Goal: Transaction & Acquisition: Download file/media

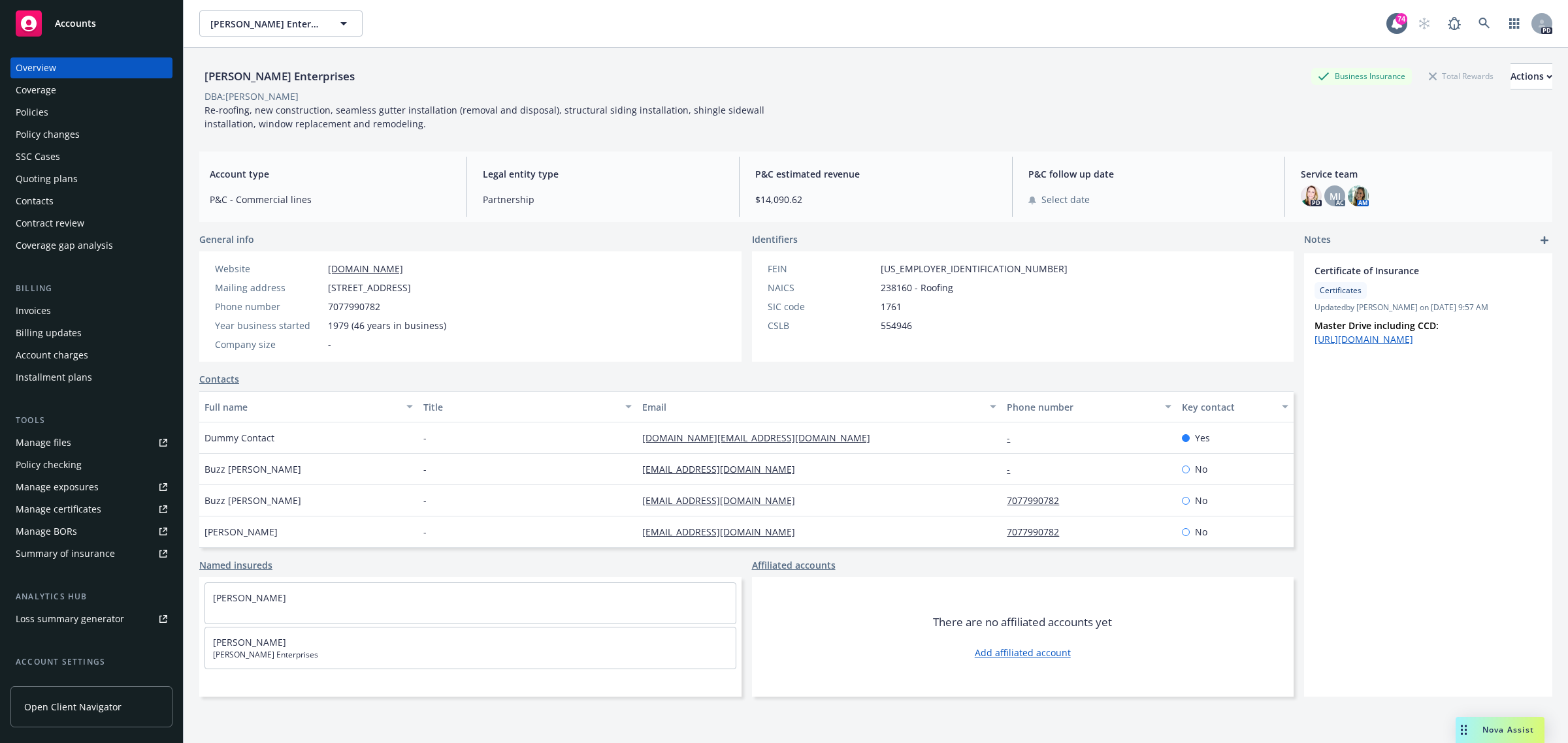
click at [84, 22] on span "Accounts" at bounding box center [75, 23] width 41 height 11
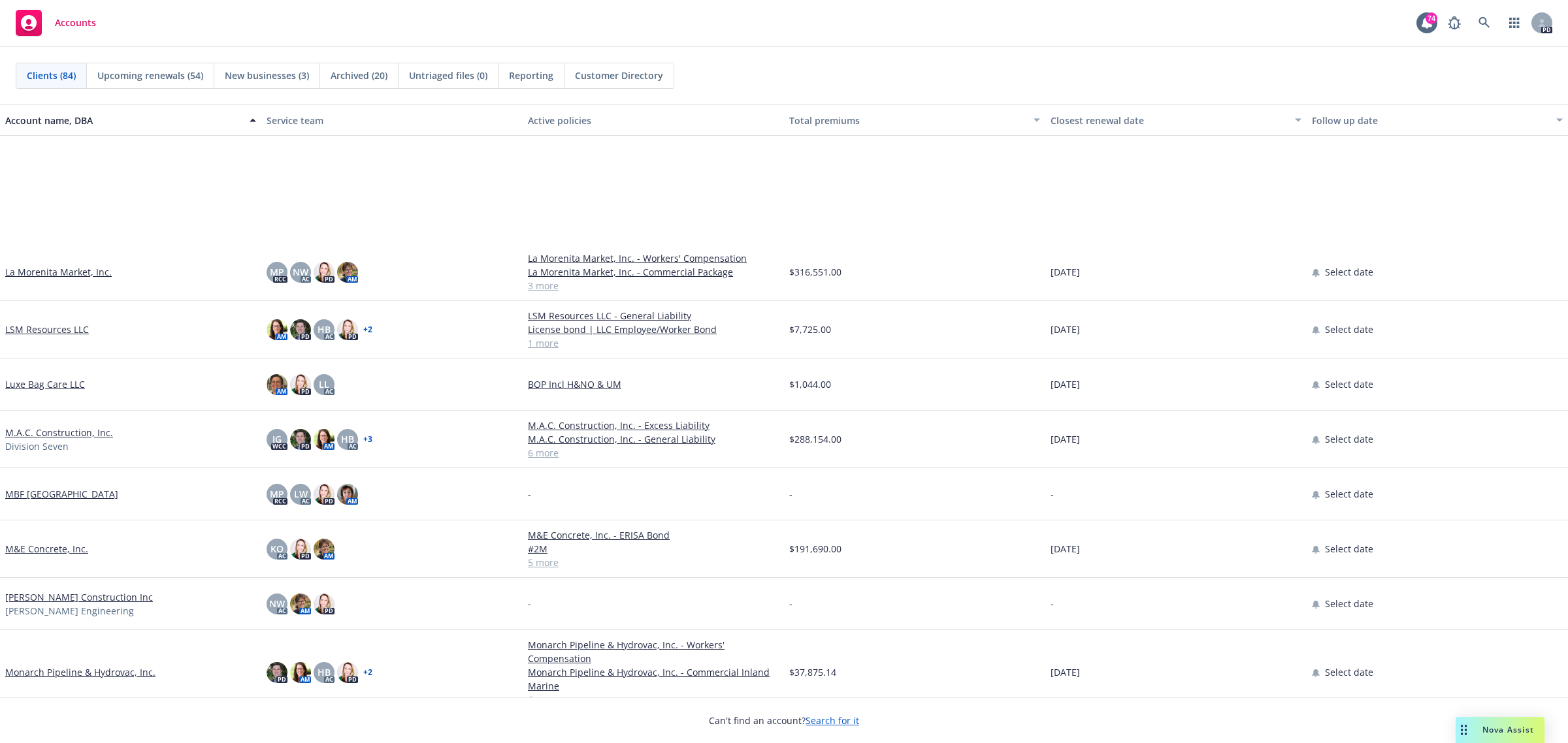
scroll to position [2368, 0]
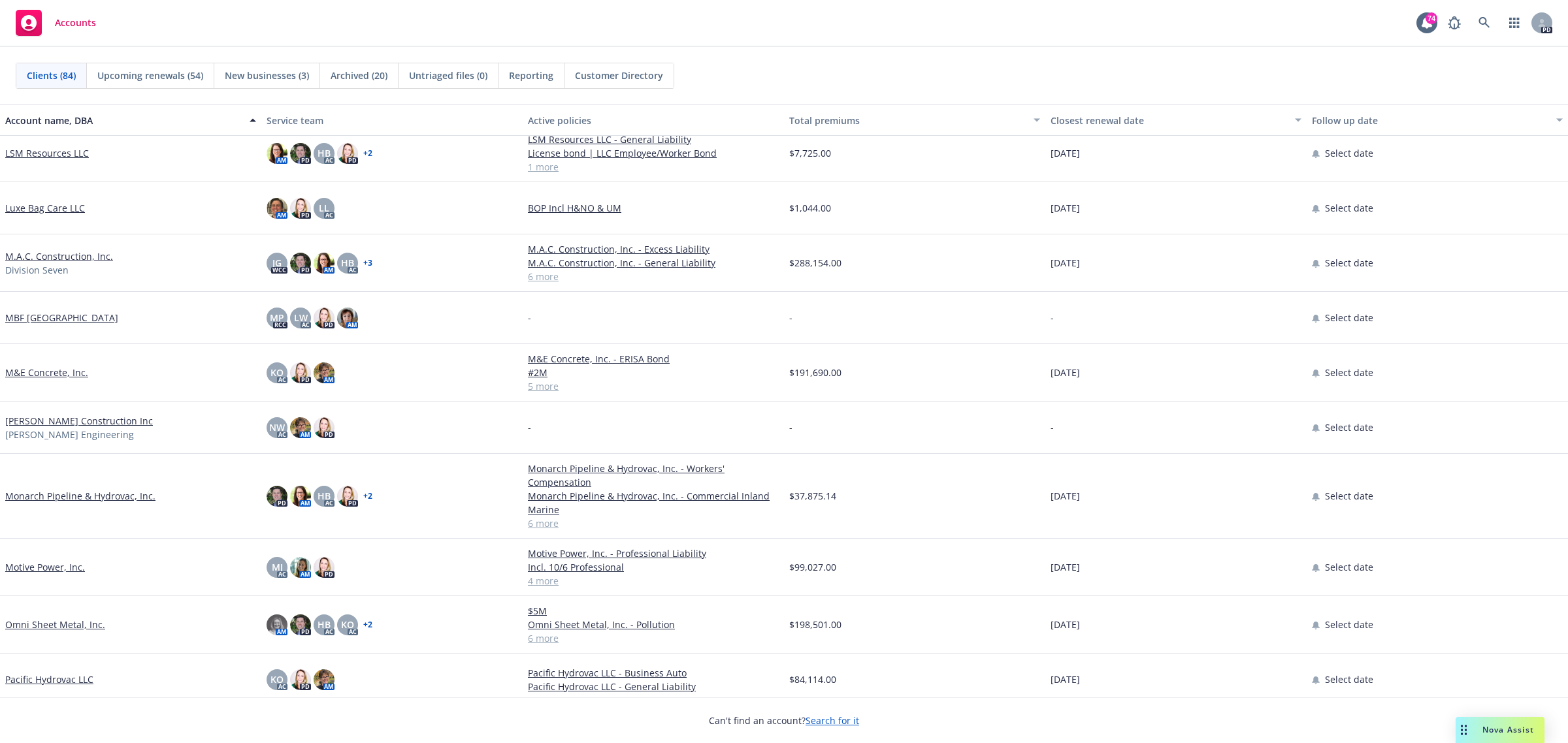
click at [82, 497] on link "Monarch Pipeline & Hydrovac, Inc." at bounding box center [80, 496] width 150 height 14
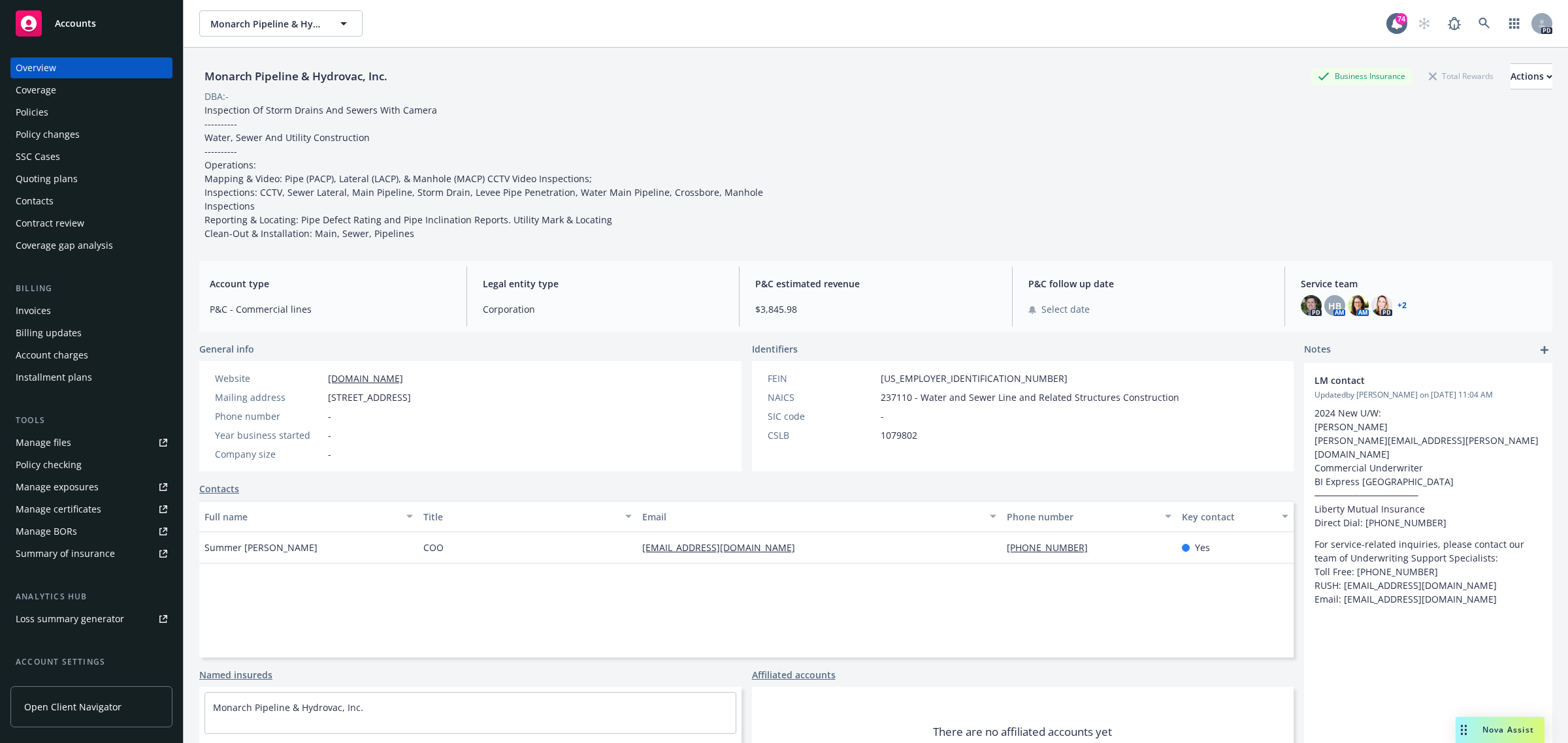
click at [66, 505] on div "Manage certificates" at bounding box center [59, 509] width 86 height 21
click at [79, 19] on span "Accounts" at bounding box center [75, 23] width 41 height 11
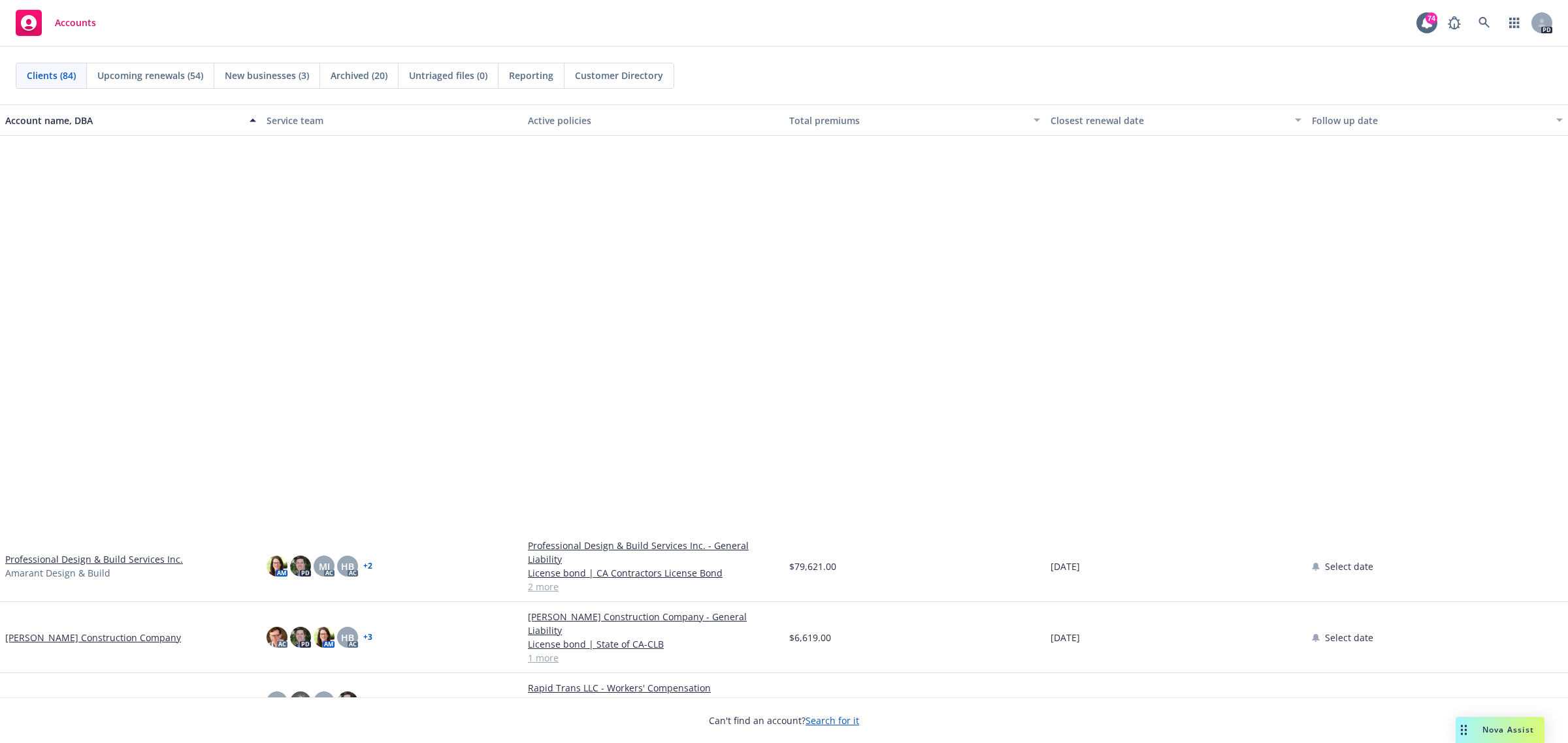
scroll to position [3020, 0]
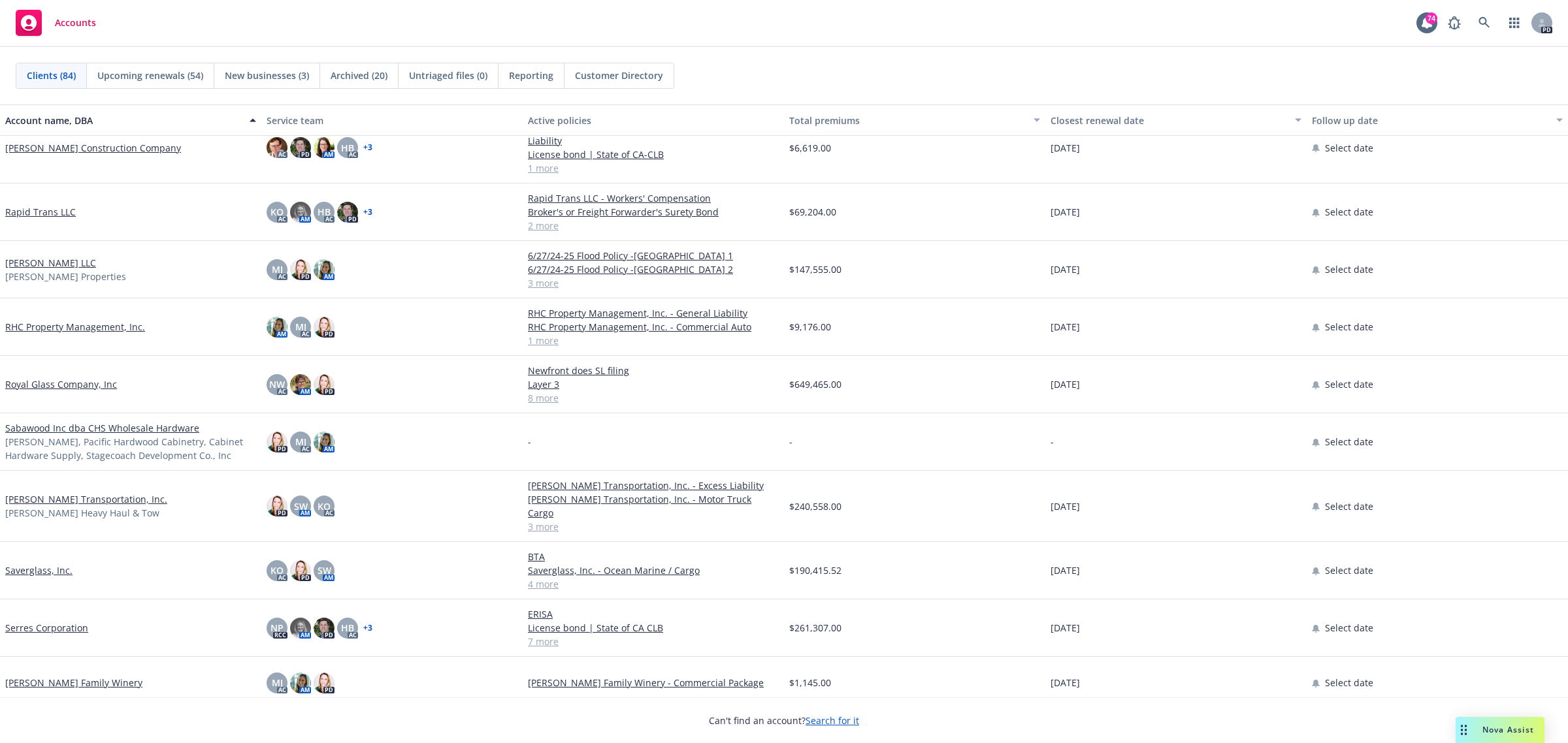
click at [70, 492] on link "[PERSON_NAME] Transportation, Inc." at bounding box center [86, 499] width 162 height 14
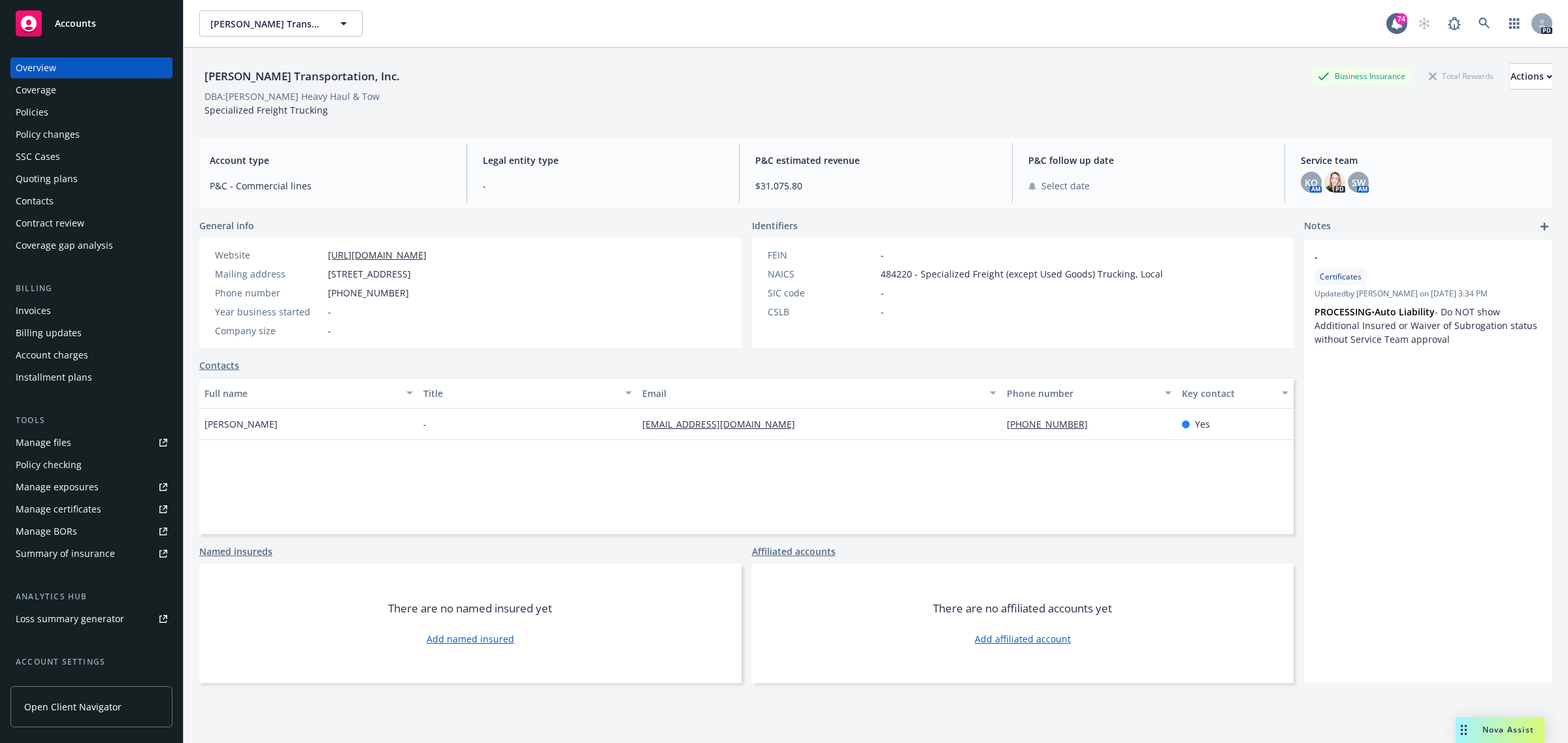
click at [58, 513] on div "Manage certificates" at bounding box center [59, 509] width 86 height 21
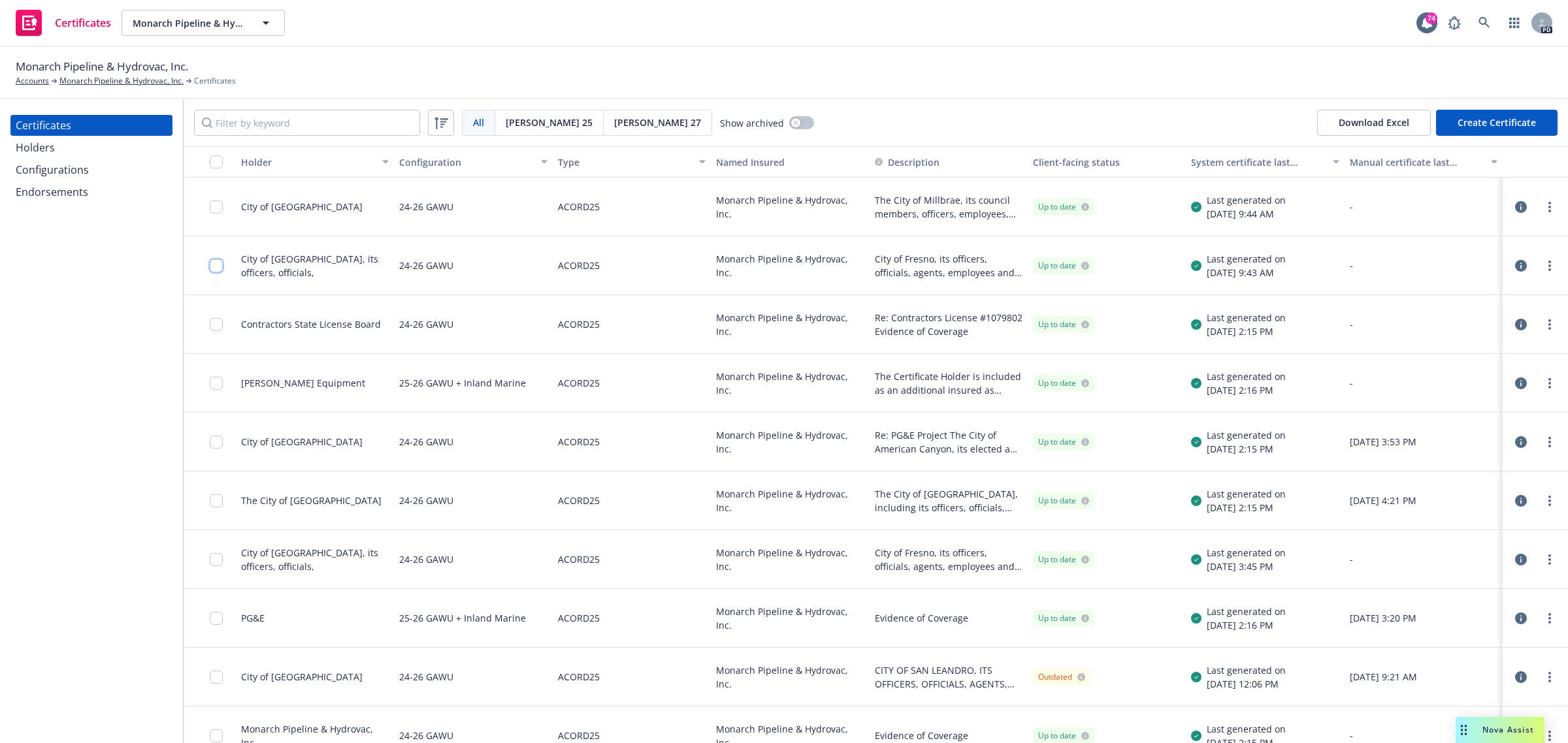
click at [216, 266] on input "checkbox" at bounding box center [216, 266] width 13 height 13
click at [685, 715] on div "Download certificate" at bounding box center [708, 713] width 99 height 24
click at [672, 681] on link "Download uneditable file" at bounding box center [640, 682] width 151 height 26
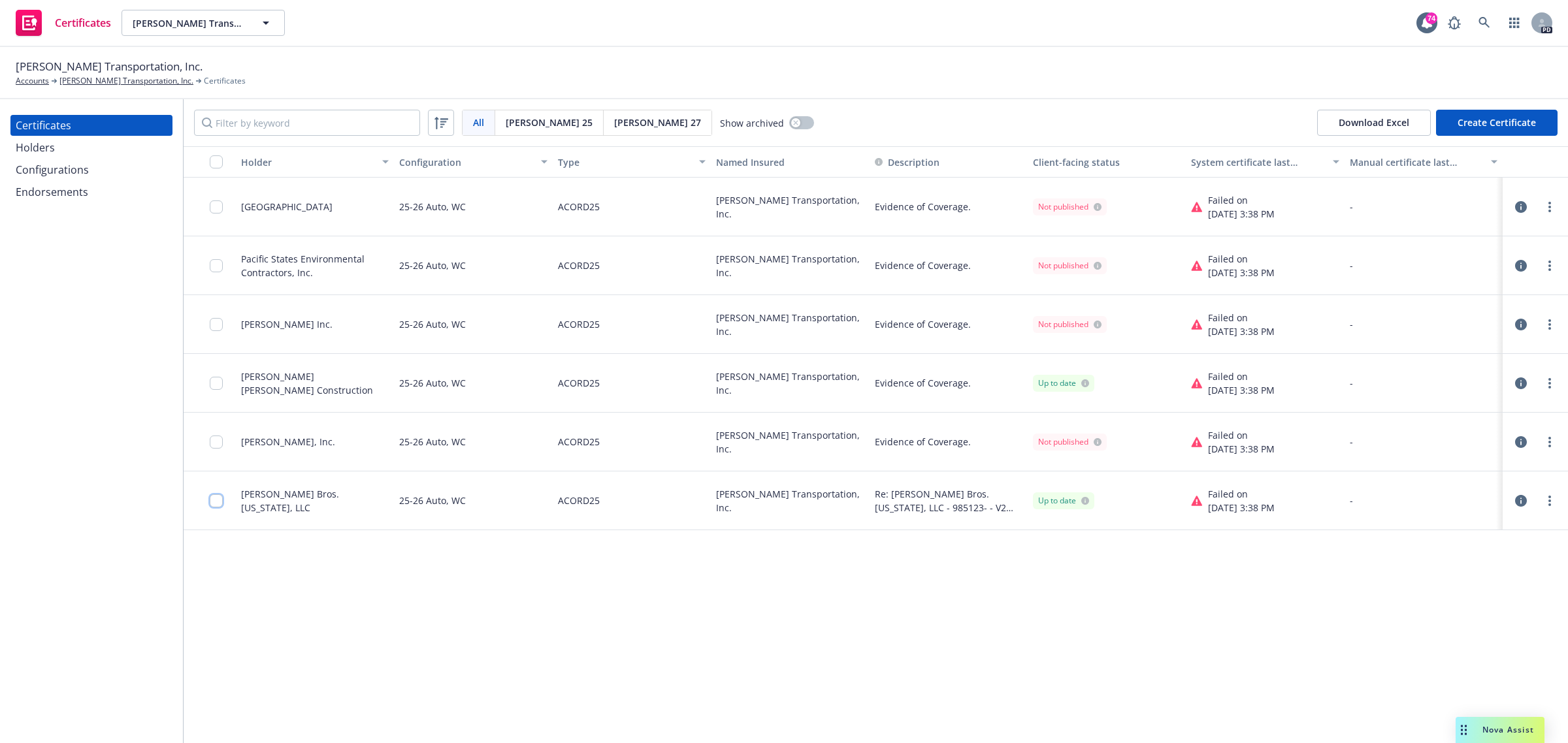
click at [216, 498] on input "checkbox" at bounding box center [216, 500] width 13 height 13
click at [699, 709] on div "Download certificate" at bounding box center [708, 713] width 99 height 24
click at [694, 675] on link "Download uneditable file" at bounding box center [640, 682] width 151 height 26
